Goal: Task Accomplishment & Management: Complete application form

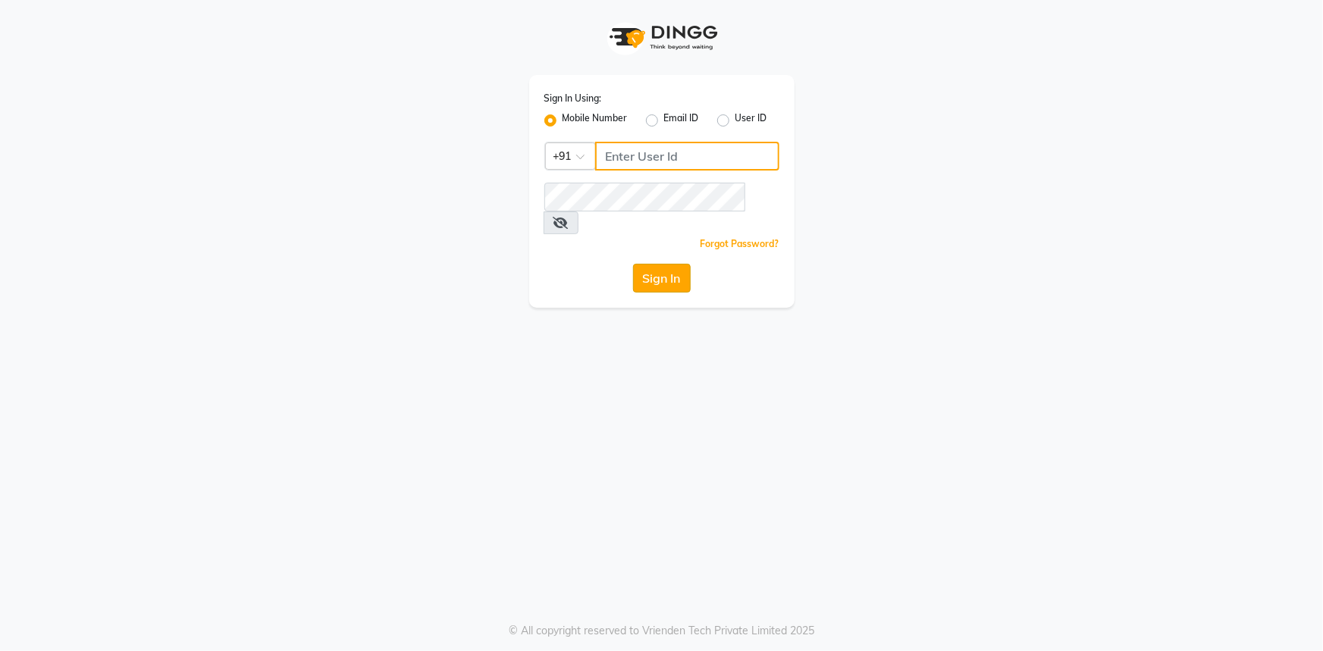
type input "7768940777"
click at [640, 265] on button "Sign In" at bounding box center [662, 278] width 58 height 29
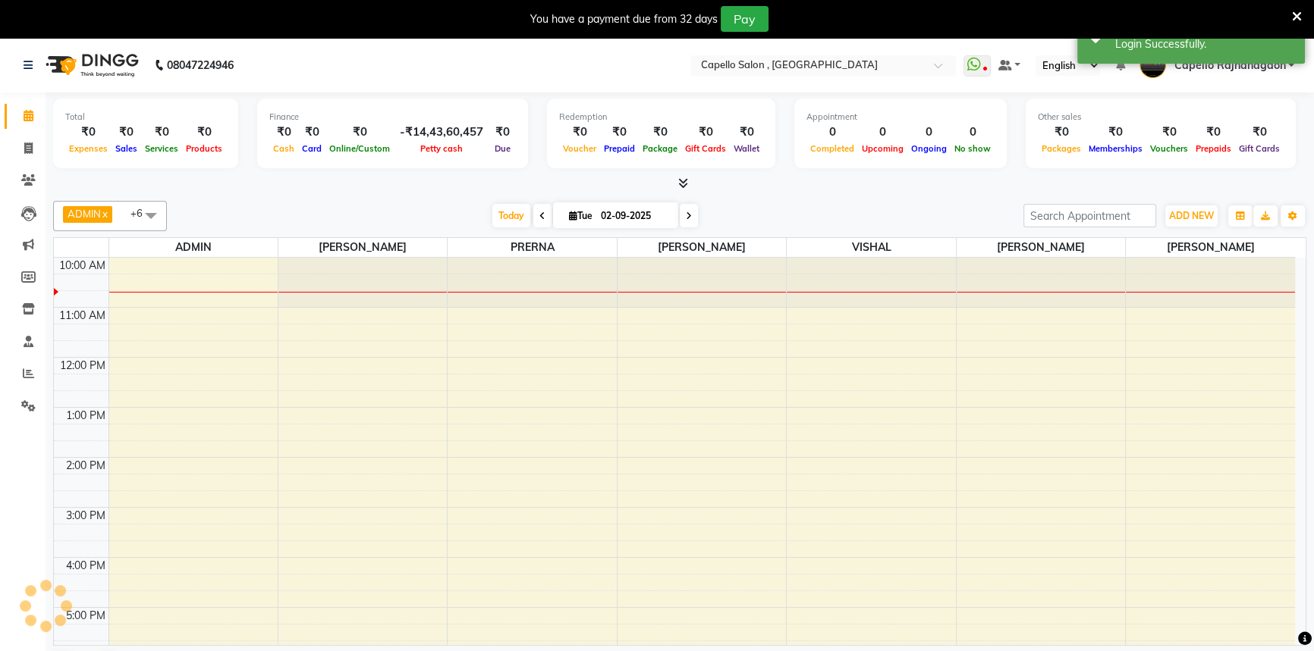
click at [1298, 15] on icon at bounding box center [1297, 17] width 10 height 14
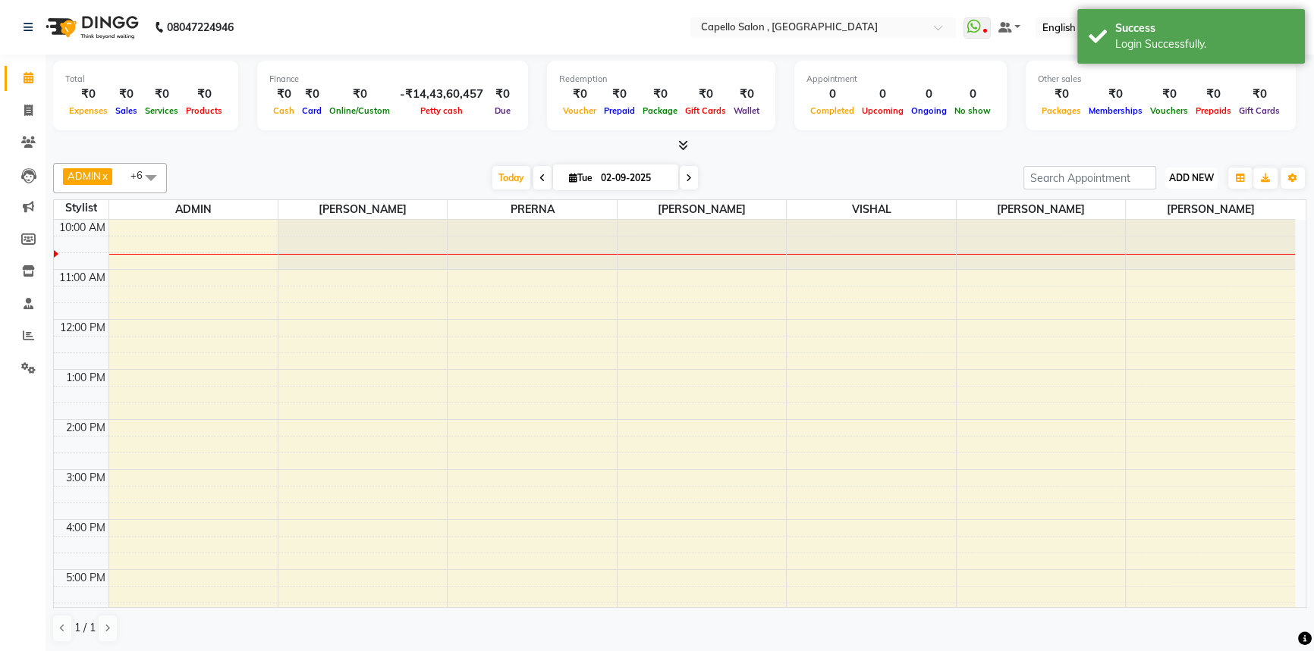
click at [1193, 177] on span "ADD NEW" at bounding box center [1191, 177] width 45 height 11
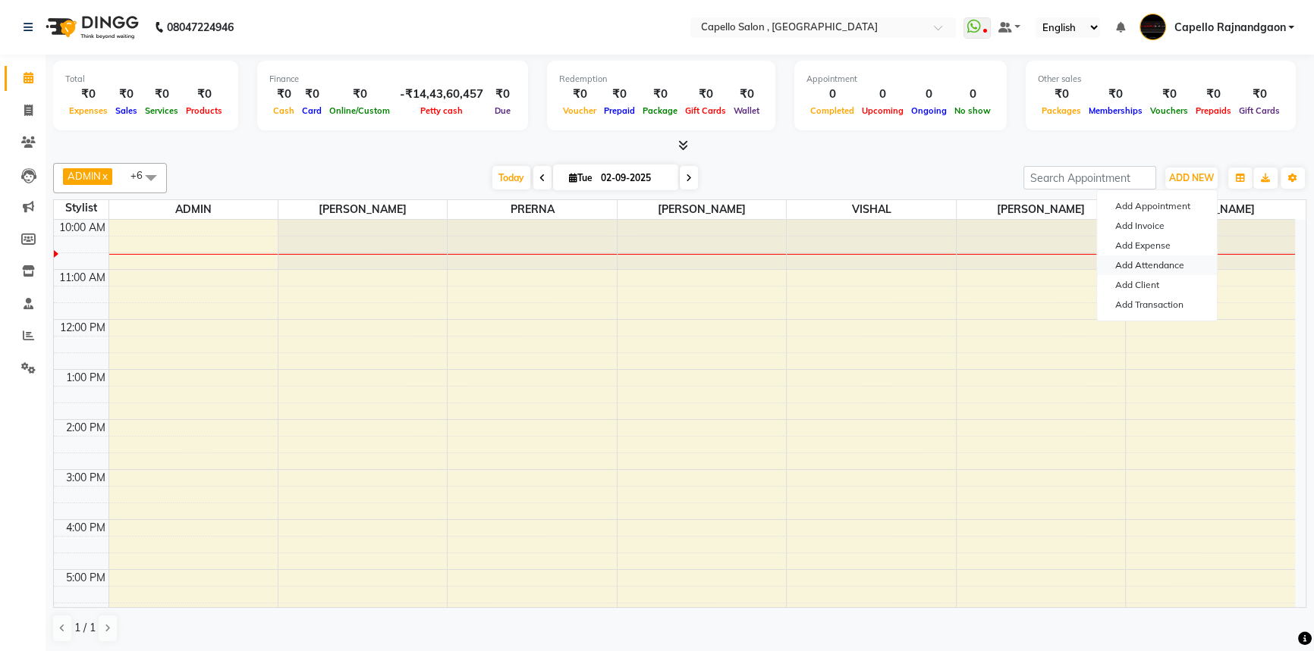
click at [1186, 272] on link "Add Attendance" at bounding box center [1157, 266] width 120 height 20
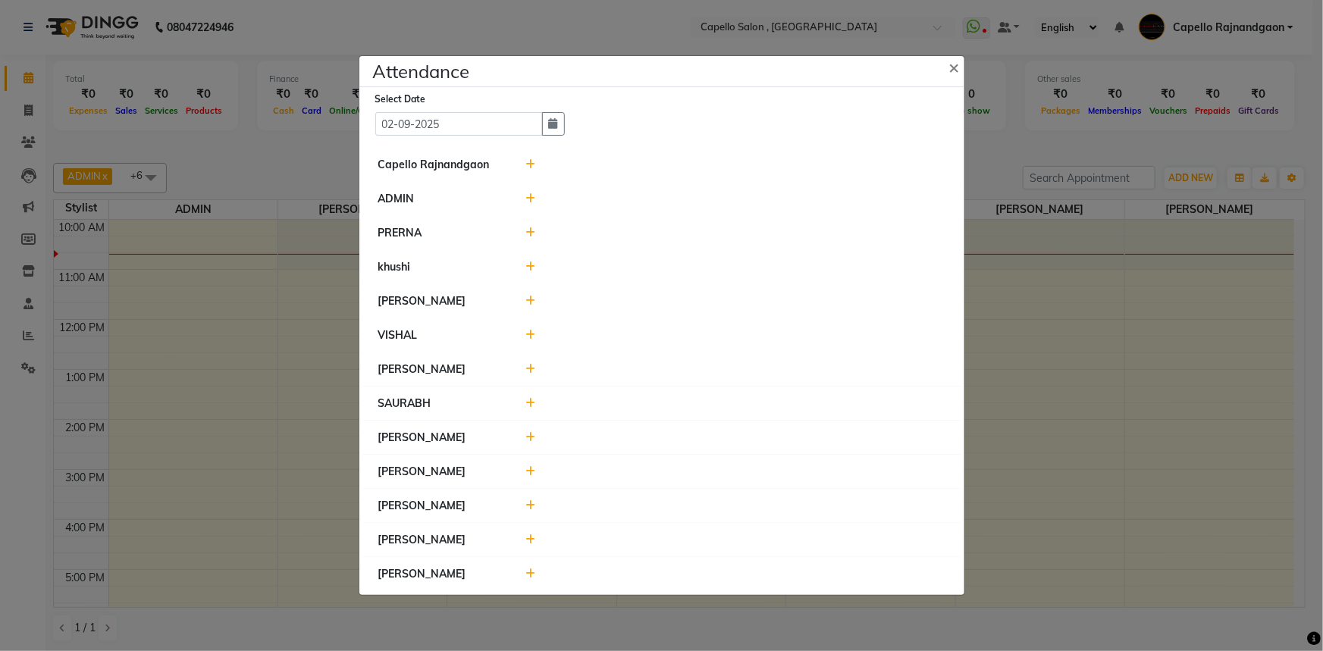
click at [530, 166] on icon at bounding box center [531, 164] width 10 height 11
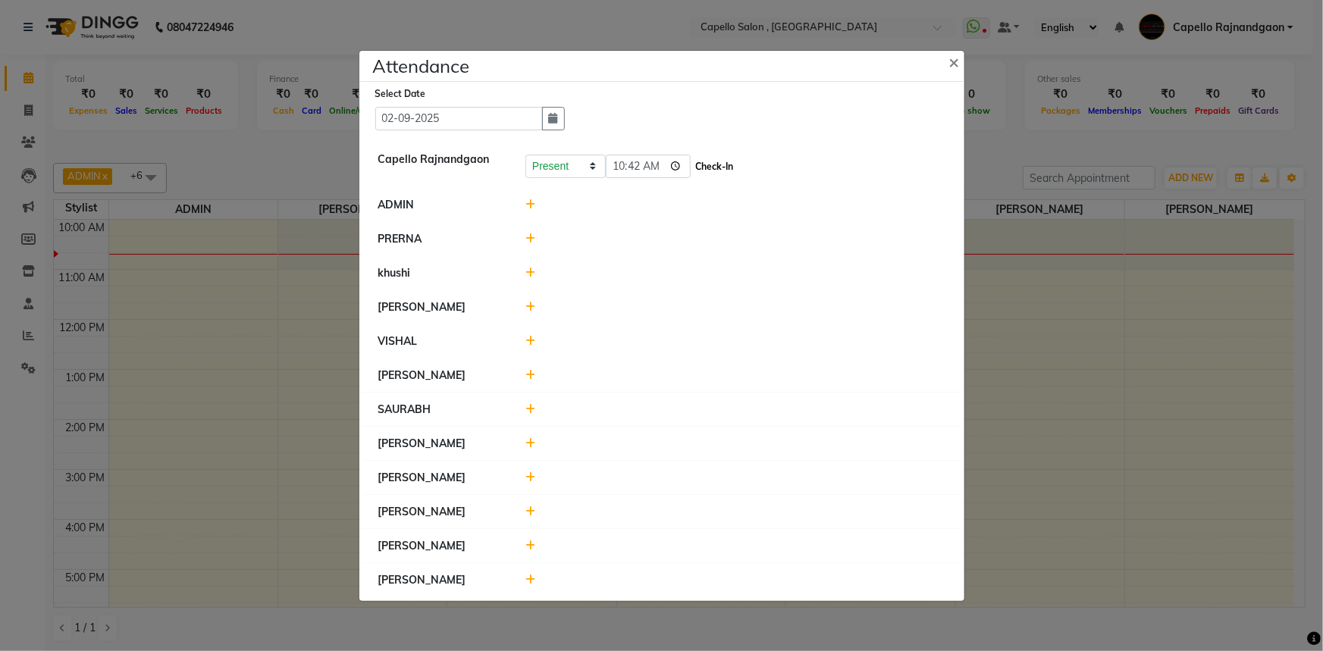
click at [692, 169] on button "Check-In" at bounding box center [715, 166] width 46 height 21
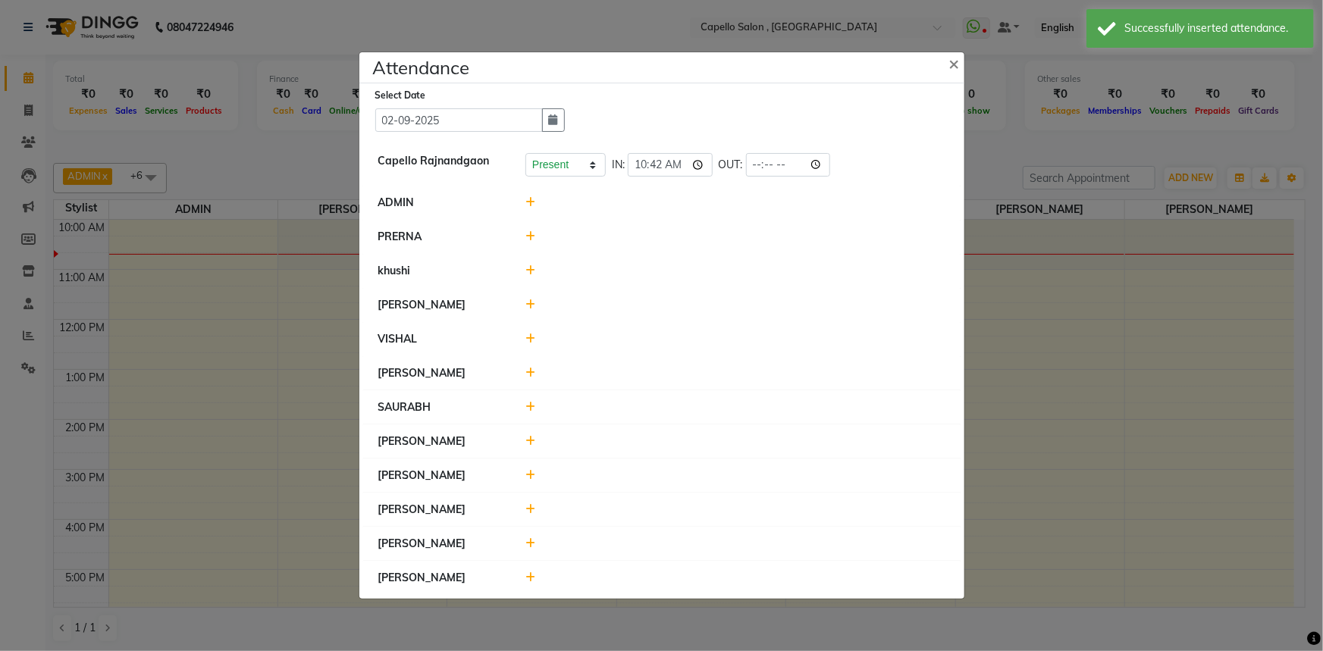
click at [530, 262] on li "khushi" at bounding box center [662, 271] width 598 height 35
click at [531, 272] on icon at bounding box center [531, 270] width 10 height 11
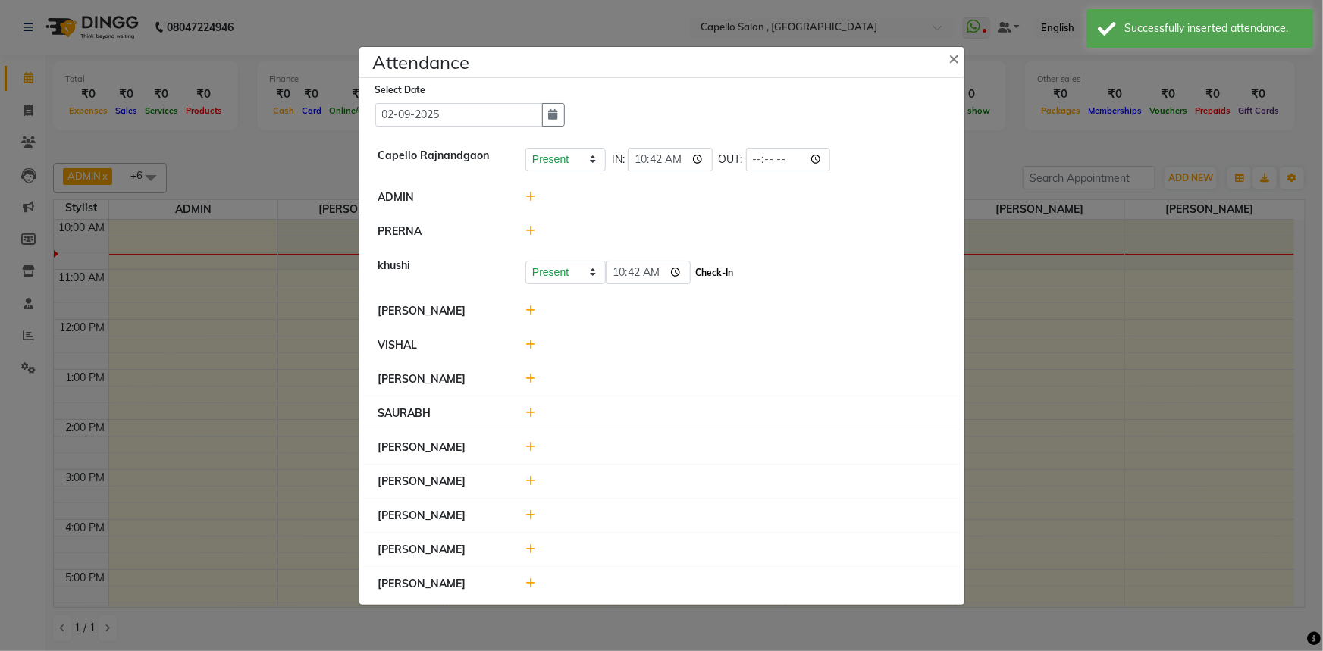
click at [692, 271] on button "Check-In" at bounding box center [715, 272] width 46 height 21
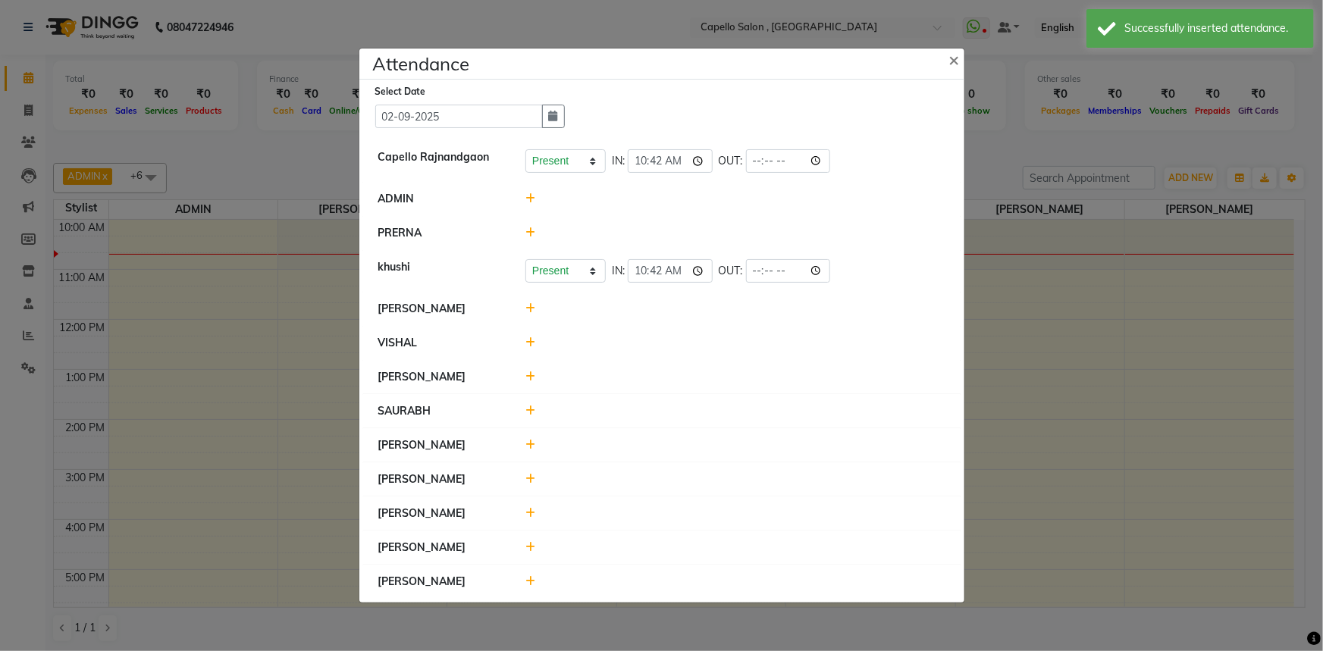
click at [530, 413] on icon at bounding box center [531, 411] width 10 height 11
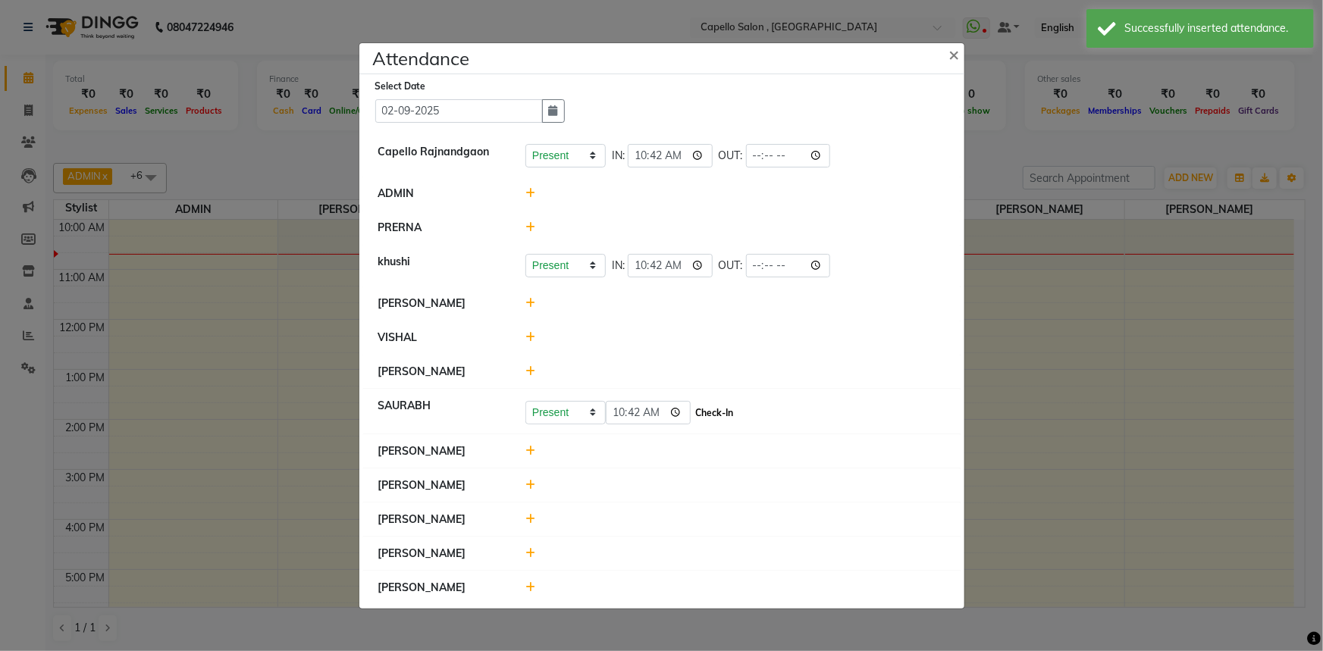
click at [699, 413] on button "Check-In" at bounding box center [715, 413] width 46 height 21
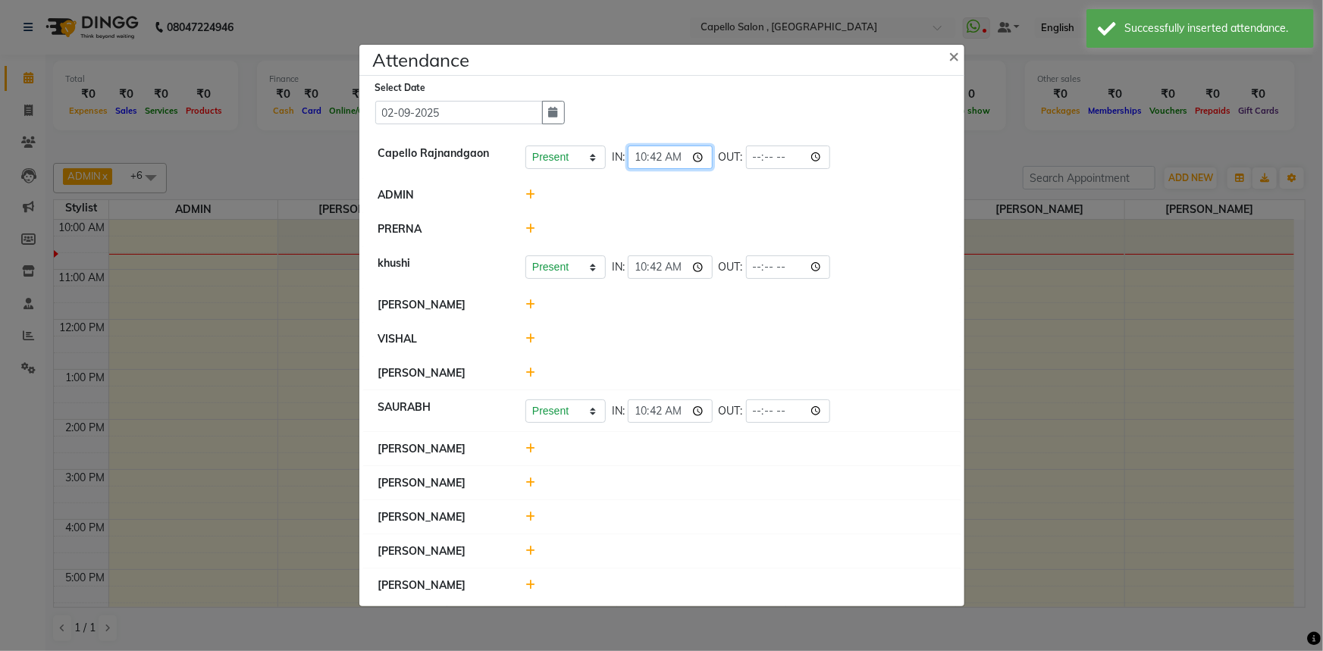
click at [660, 163] on input "10:42" at bounding box center [670, 158] width 85 height 24
type input "10:41"
click at [658, 265] on input "10:42" at bounding box center [670, 268] width 85 height 24
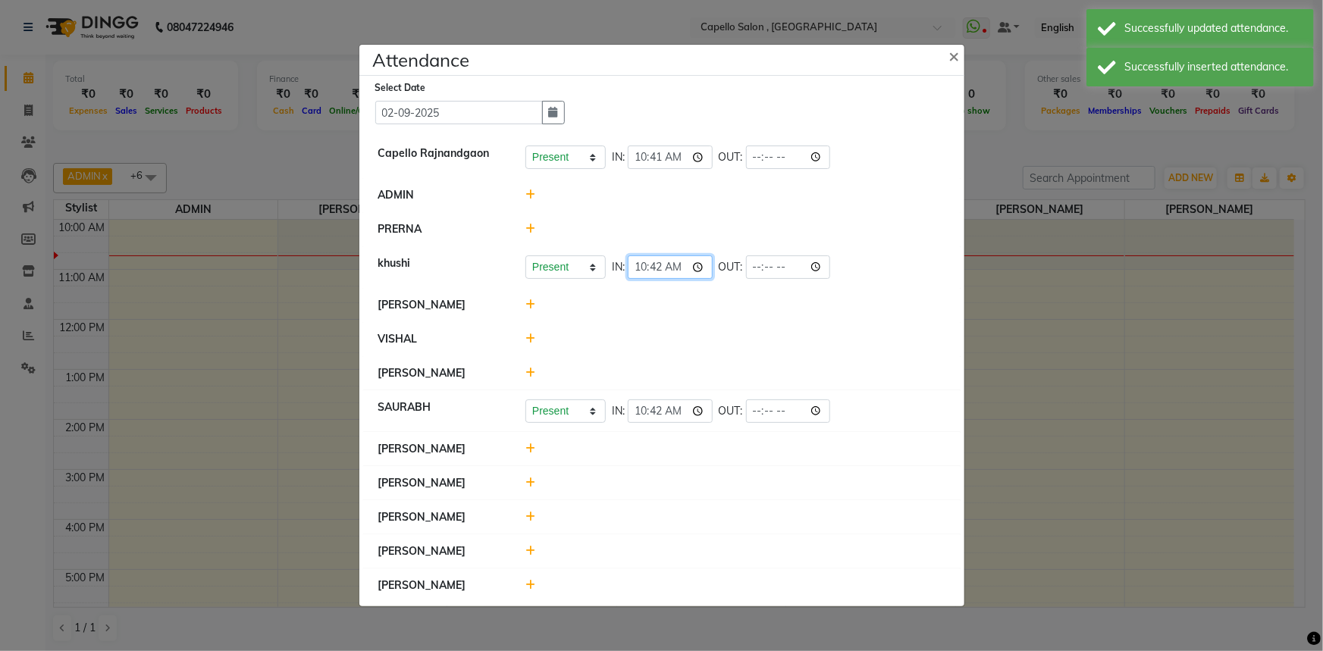
click at [658, 265] on input "10:42" at bounding box center [670, 268] width 85 height 24
type input "10:41"
click at [659, 410] on input "10:42" at bounding box center [670, 412] width 85 height 24
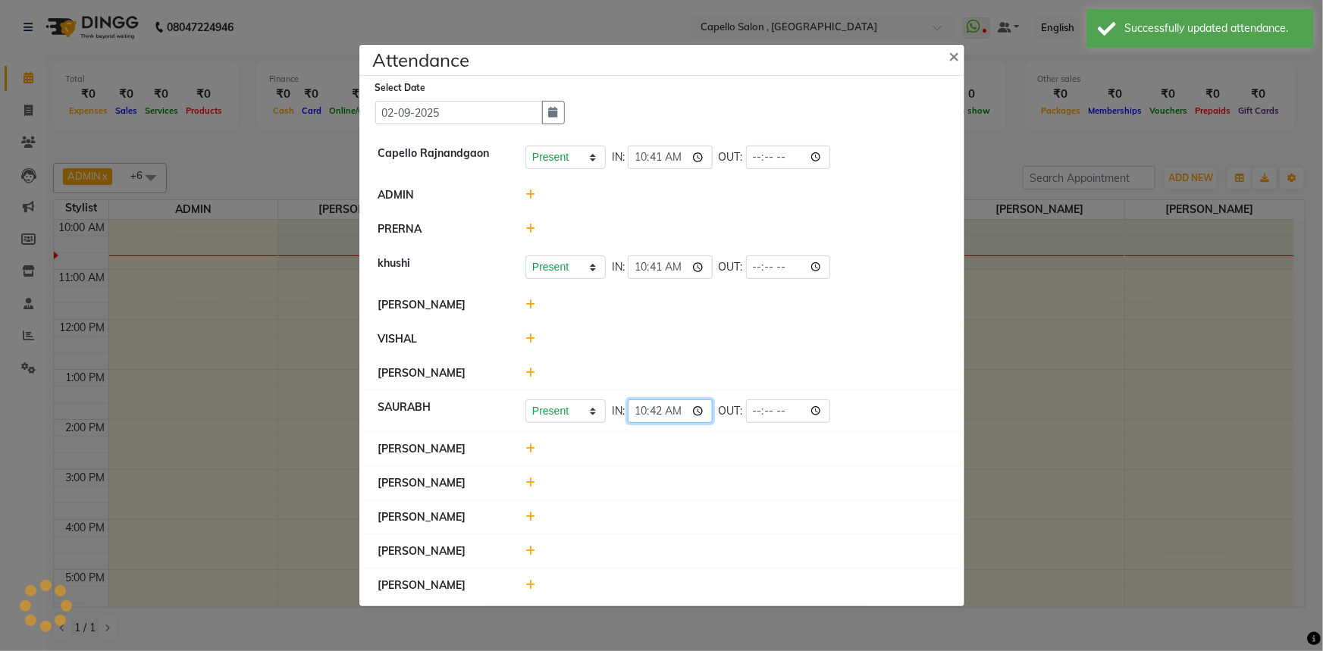
click at [659, 410] on input "10:42" at bounding box center [670, 412] width 85 height 24
type input "10:41"
click at [827, 363] on li "[PERSON_NAME]" at bounding box center [662, 373] width 598 height 35
